Goal: Check status: Check status

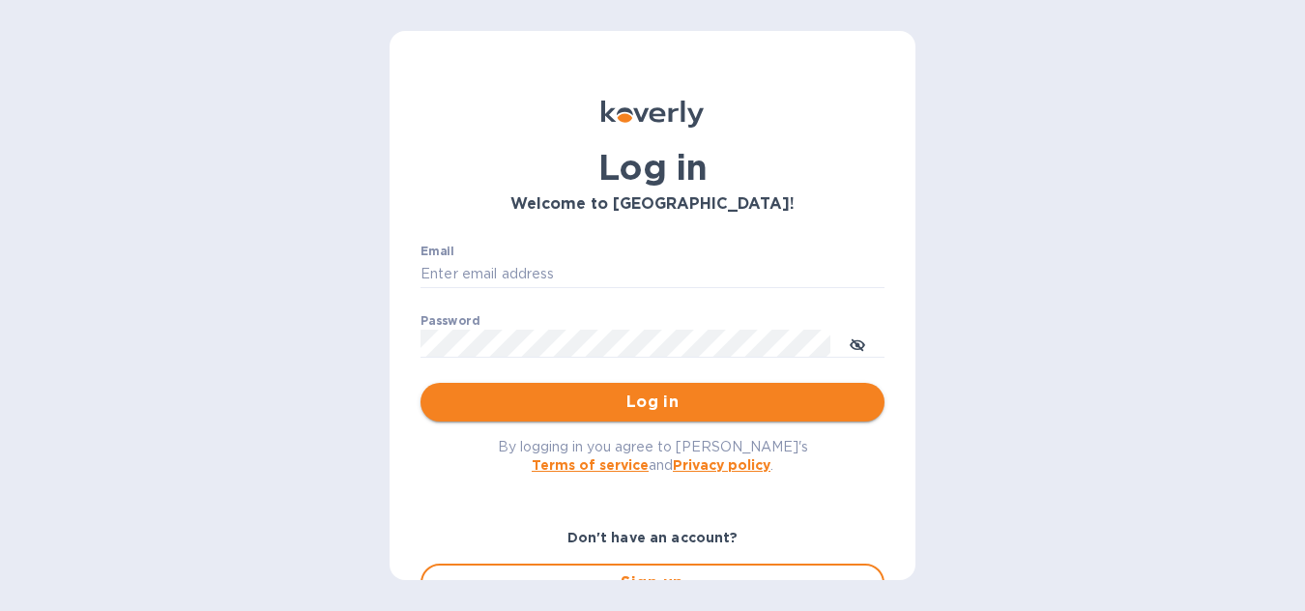
type input "[EMAIL_ADDRESS][DOMAIN_NAME]"
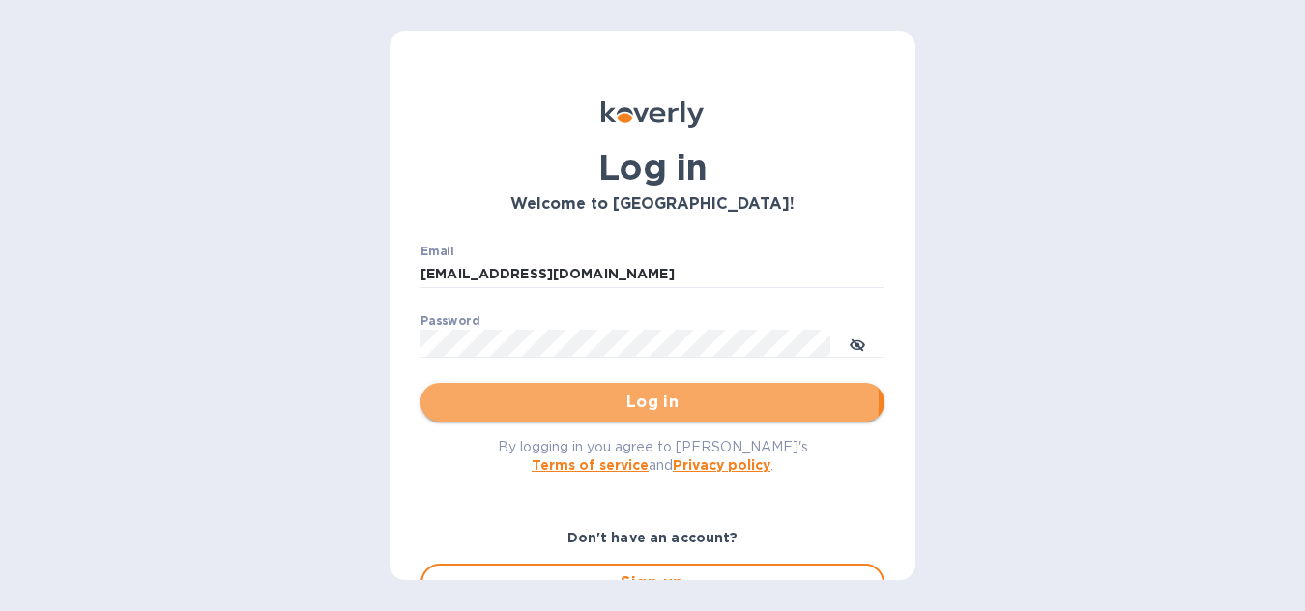
click at [635, 401] on span "Log in" at bounding box center [652, 401] width 433 height 23
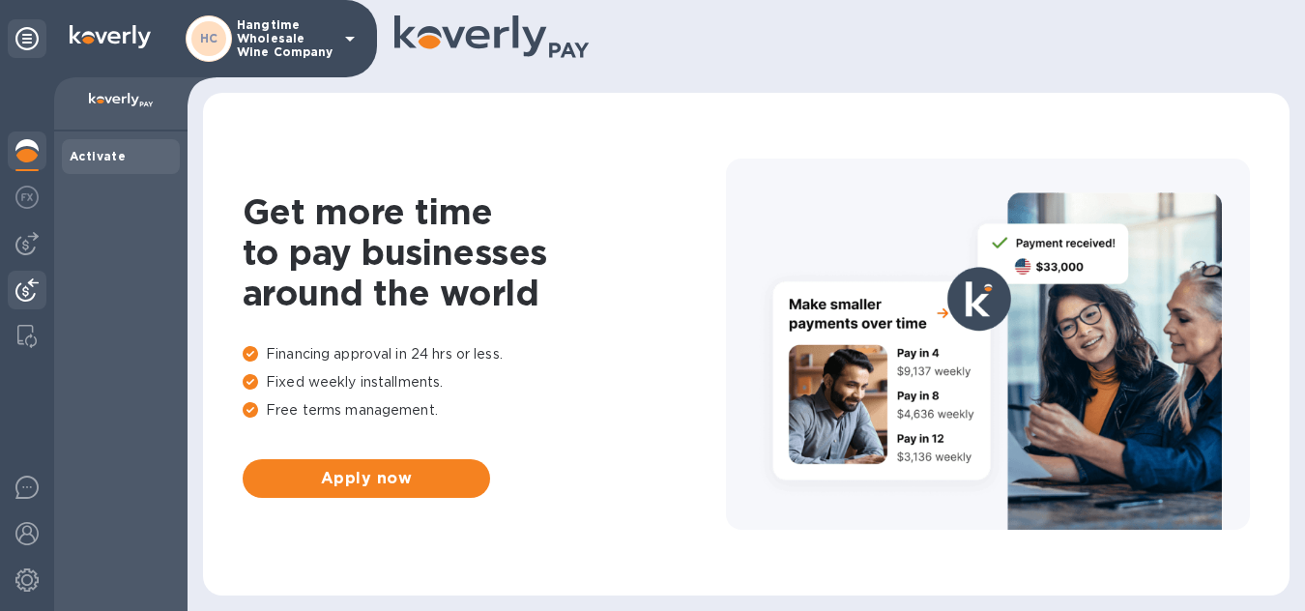
click at [23, 293] on img at bounding box center [26, 289] width 23 height 23
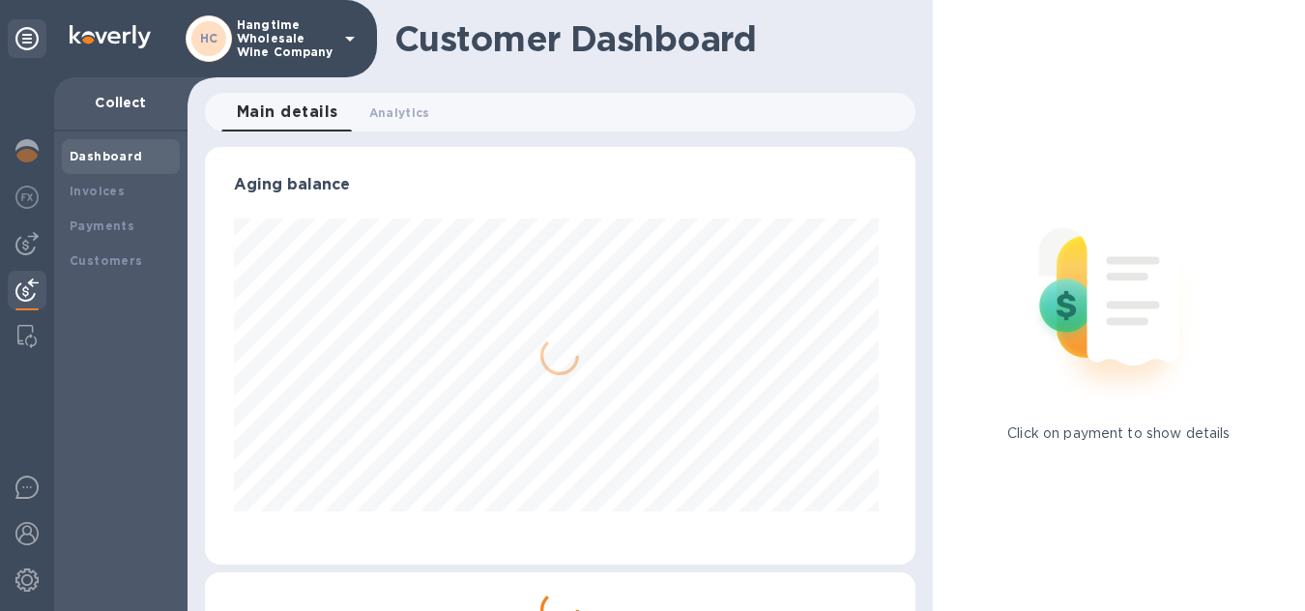
scroll to position [418, 703]
click at [82, 263] on b "Customers" at bounding box center [106, 260] width 73 height 14
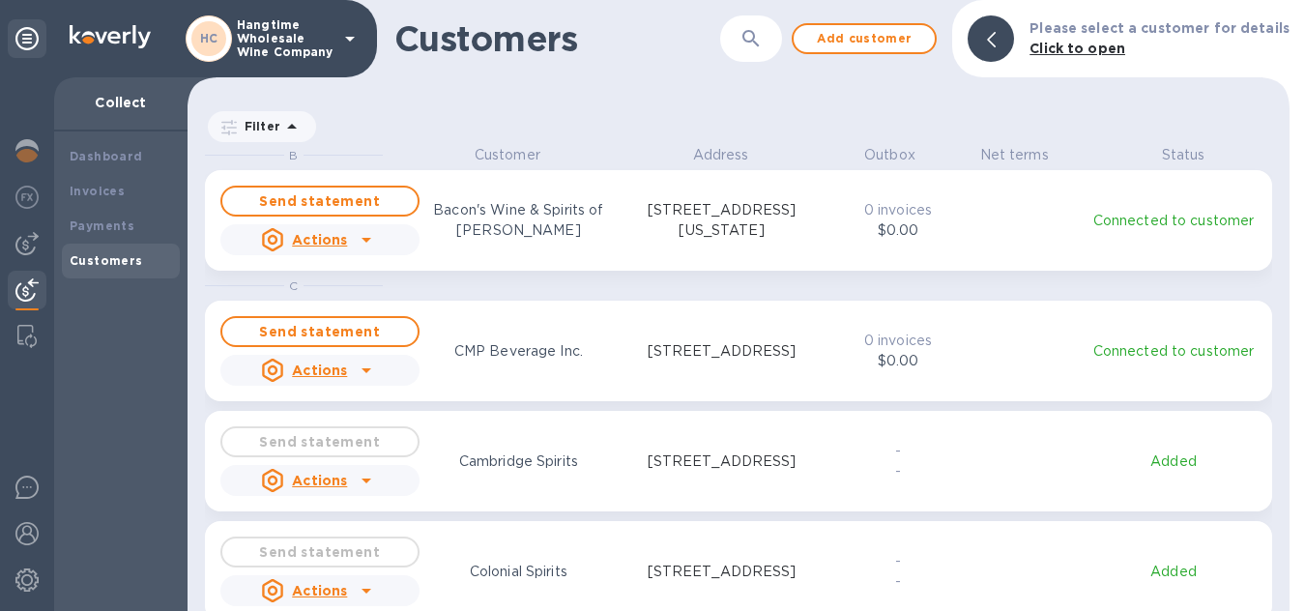
scroll to position [450, 1094]
click at [87, 220] on b "Payments" at bounding box center [102, 225] width 65 height 14
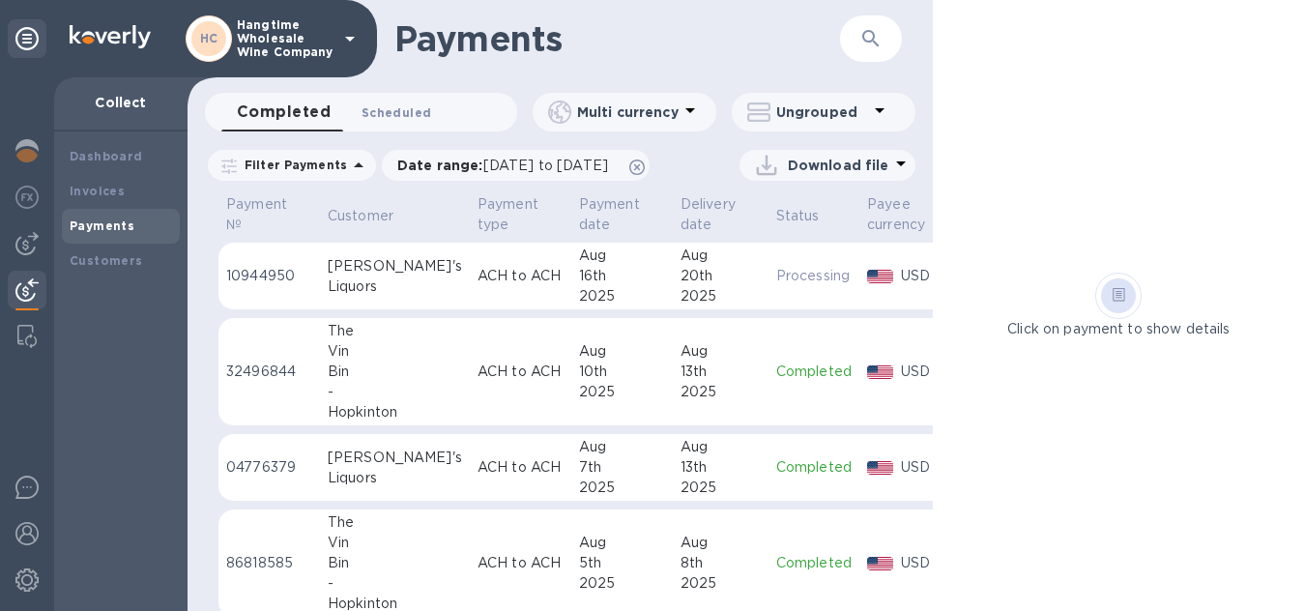
click at [381, 103] on span "Scheduled 0" at bounding box center [396, 112] width 70 height 20
